Goal: Task Accomplishment & Management: Use online tool/utility

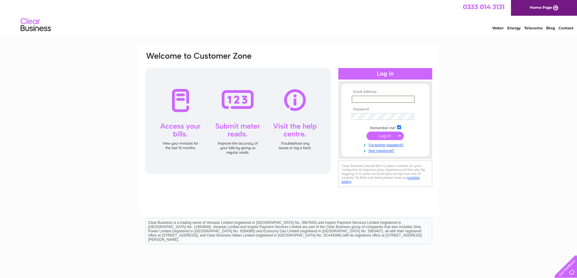
click at [371, 99] on input "text" at bounding box center [383, 99] width 63 height 7
type input "purchaseledger@pbic.org.uk"
click at [395, 135] on input "submit" at bounding box center [385, 136] width 37 height 8
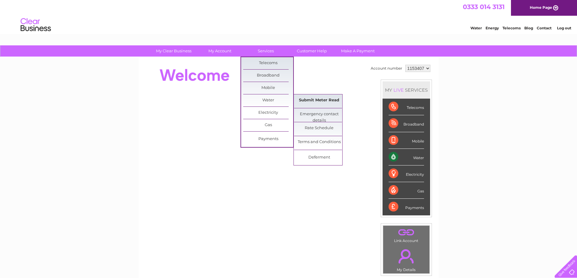
click at [329, 101] on link "Submit Meter Read" at bounding box center [319, 101] width 50 height 12
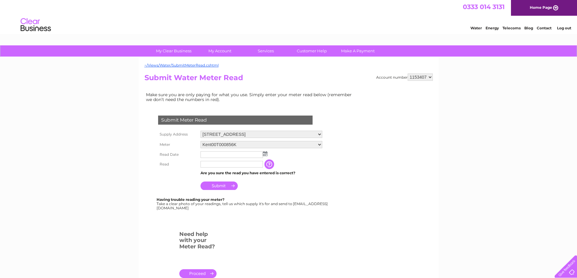
click at [266, 155] on img at bounding box center [265, 153] width 5 height 5
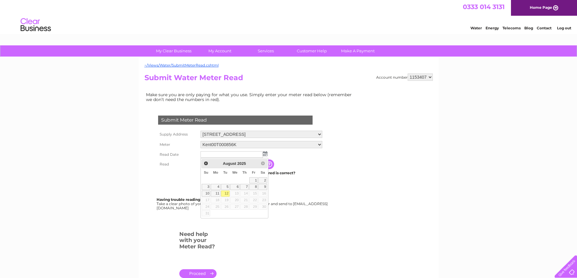
click at [226, 193] on link "12" at bounding box center [225, 194] width 8 height 6
type input "2025/08/12"
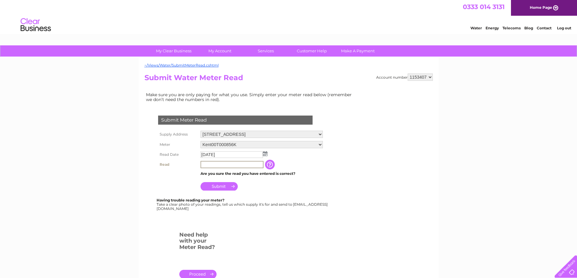
click at [224, 167] on input "text" at bounding box center [232, 164] width 63 height 7
type input "2584"
click at [217, 185] on input "Submit" at bounding box center [219, 186] width 37 height 8
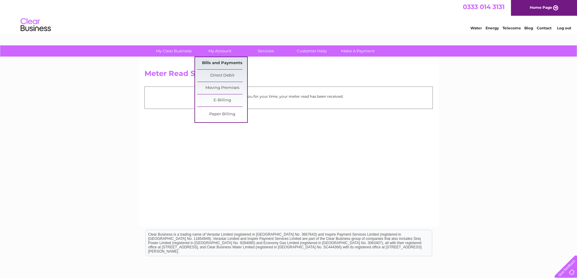
click at [227, 61] on link "Bills and Payments" at bounding box center [222, 63] width 50 height 12
click at [225, 63] on link "Bills and Payments" at bounding box center [222, 63] width 50 height 12
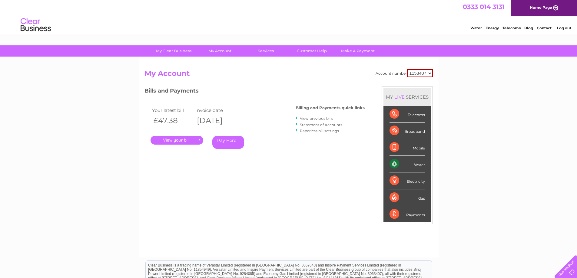
click at [186, 143] on link "." at bounding box center [177, 140] width 53 height 9
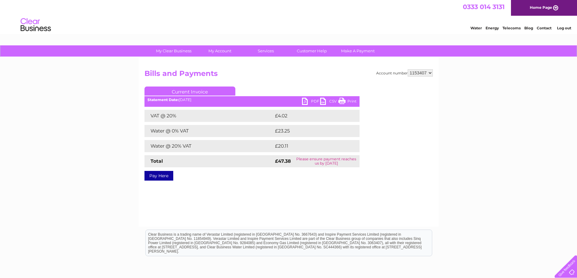
click at [311, 104] on link "PDF" at bounding box center [311, 102] width 18 height 9
